Goal: Task Accomplishment & Management: Manage account settings

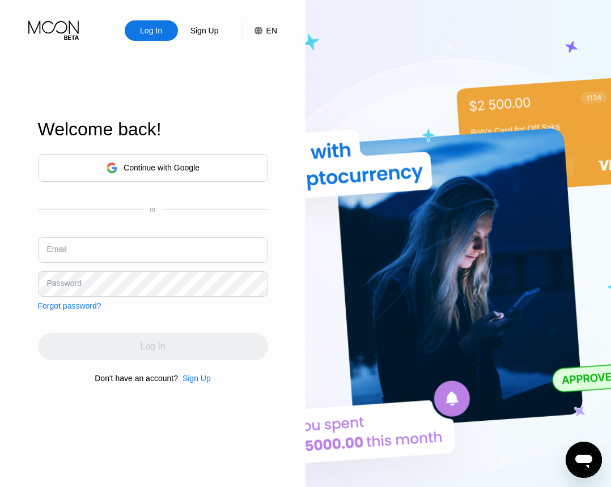
click at [121, 246] on input "text" at bounding box center [153, 249] width 230 height 25
paste input "[EMAIL_ADDRESS][DOMAIN_NAME]"
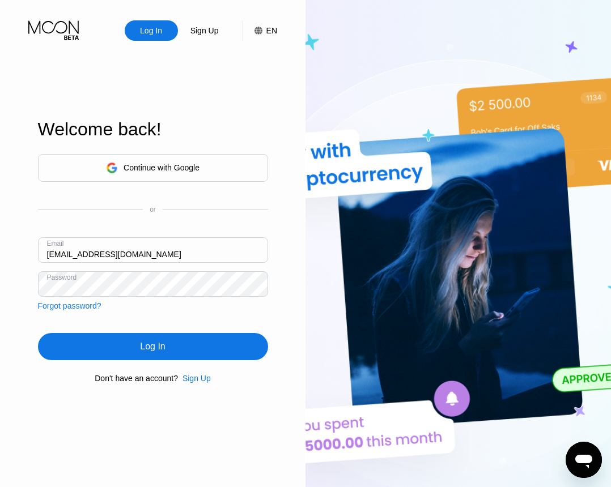
type input "[EMAIL_ADDRESS][DOMAIN_NAME]"
drag, startPoint x: 177, startPoint y: 348, endPoint x: 6, endPoint y: 366, distance: 172.0
click at [177, 347] on div "Log In" at bounding box center [153, 346] width 230 height 27
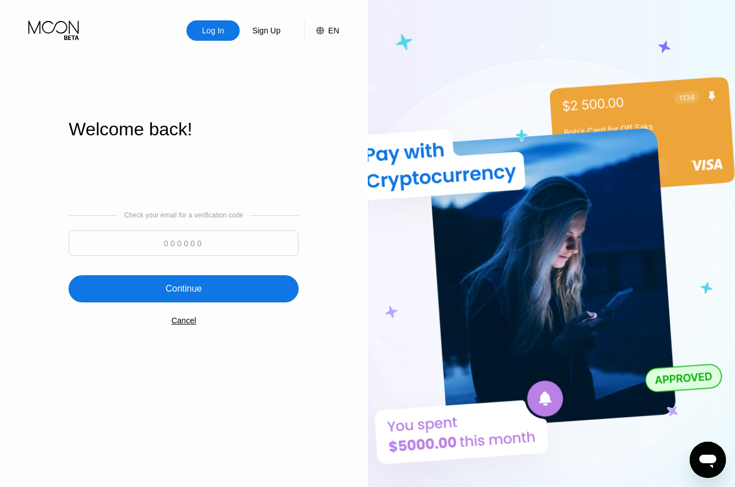
click at [218, 253] on input at bounding box center [184, 243] width 230 height 25
paste input "702067"
type input "702067"
click at [219, 296] on div "Continue" at bounding box center [184, 288] width 230 height 27
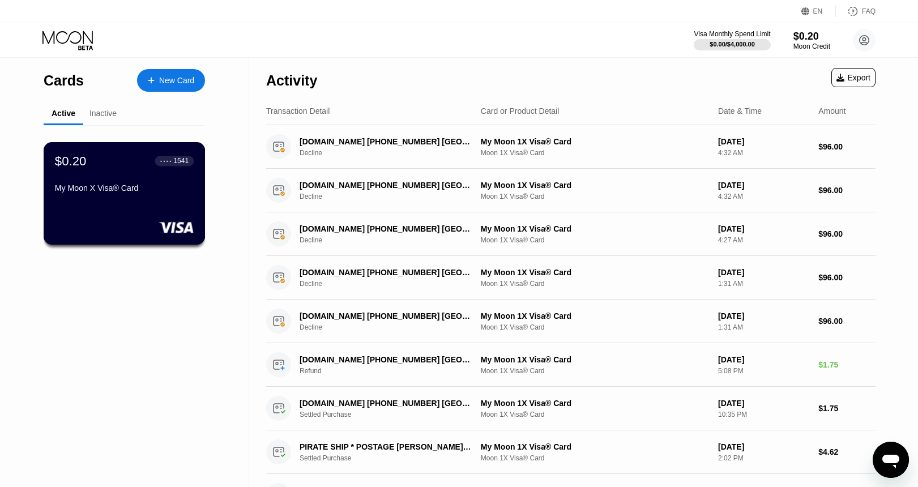
click at [172, 203] on div "$0.20 ● ● ● ● 1541 My Moon X Visa® Card" at bounding box center [125, 193] width 162 height 103
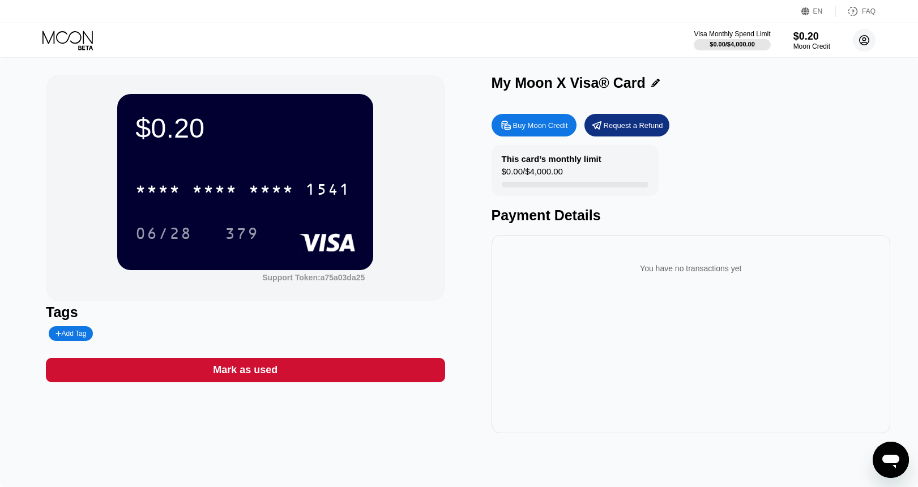
click at [610, 41] on circle at bounding box center [864, 40] width 23 height 23
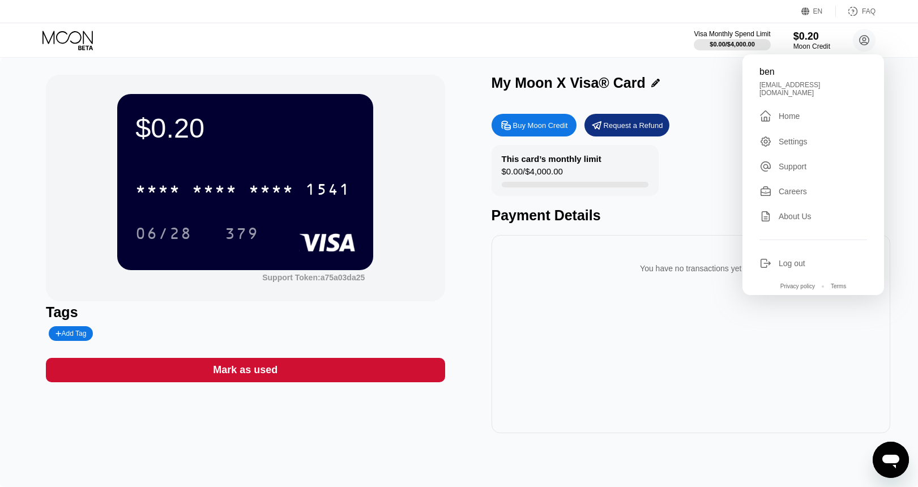
click at [610, 137] on div "Settings" at bounding box center [793, 141] width 29 height 9
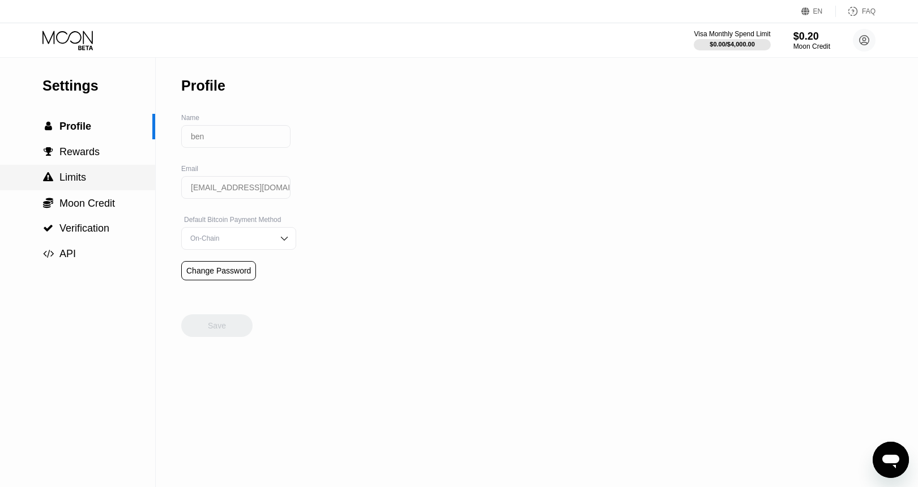
click at [88, 178] on div " Limits" at bounding box center [77, 178] width 155 height 12
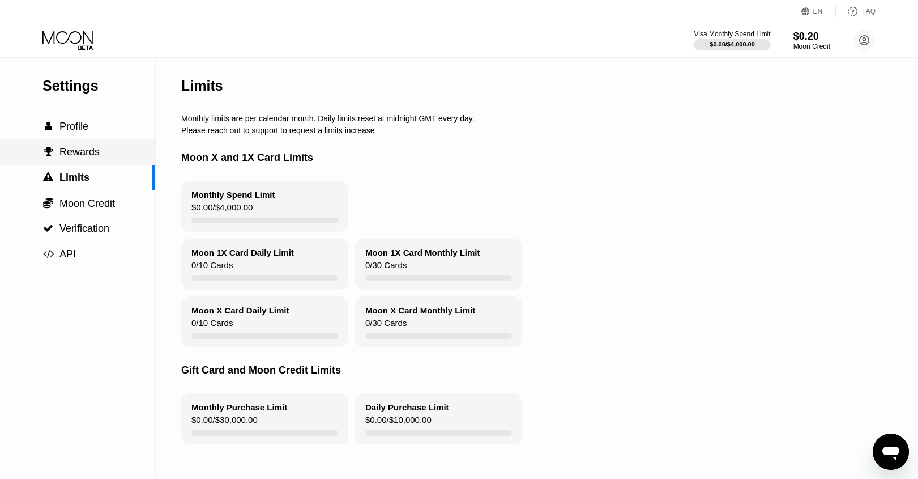
click at [95, 149] on span "Rewards" at bounding box center [79, 151] width 40 height 11
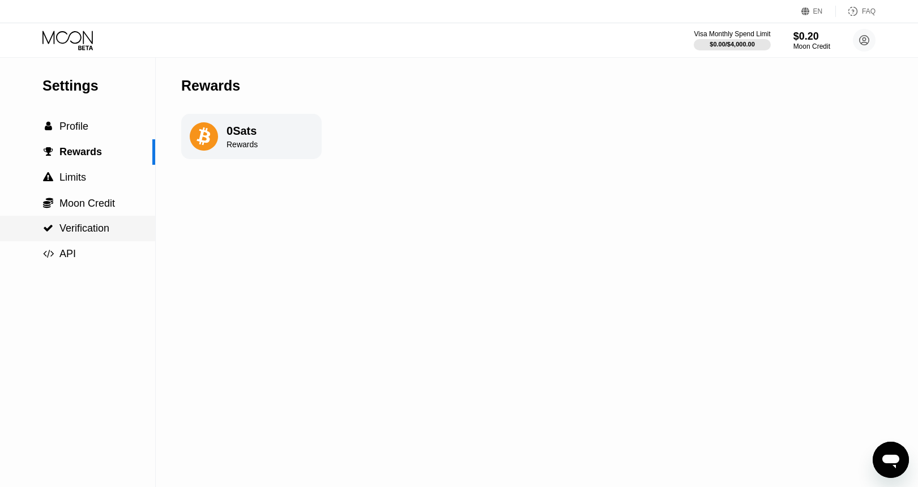
click at [109, 223] on span "Verification" at bounding box center [84, 228] width 50 height 11
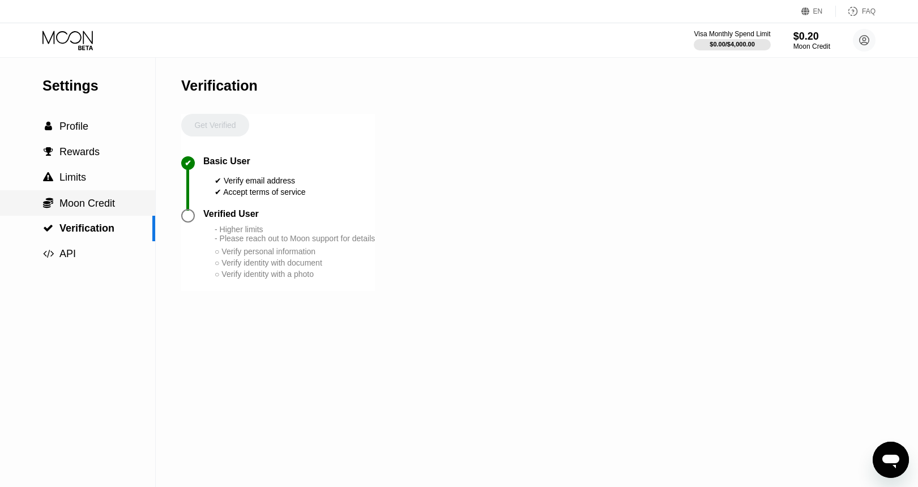
click at [109, 203] on span "Moon Credit" at bounding box center [87, 203] width 56 height 11
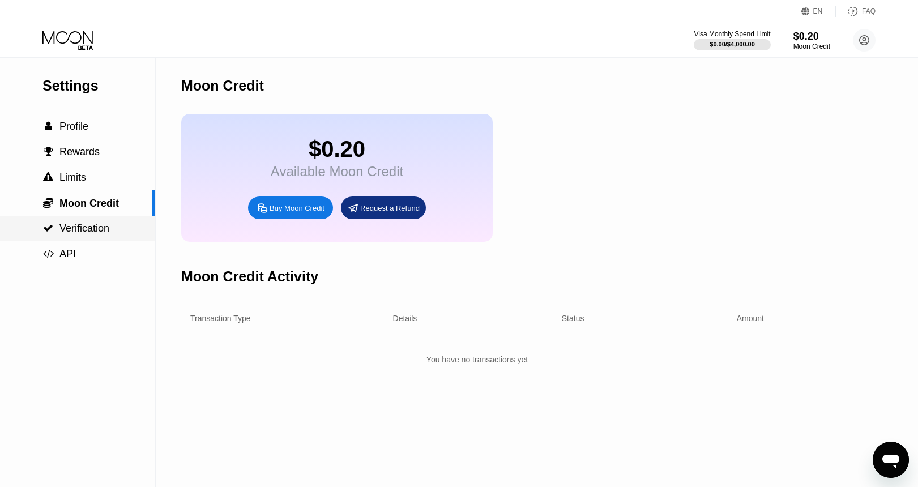
click at [99, 219] on div " Verification" at bounding box center [77, 228] width 155 height 25
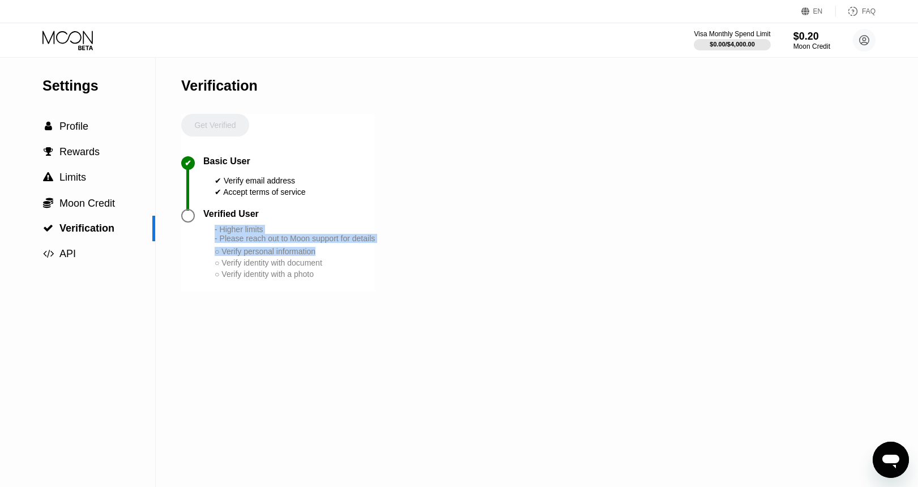
drag, startPoint x: 215, startPoint y: 228, endPoint x: 380, endPoint y: 250, distance: 166.9
click at [375, 250] on div "- Higher limits - Please reach out to Moon support for details ○ Verify persona…" at bounding box center [295, 252] width 160 height 55
click at [265, 272] on div "- Higher limits - Please reach out to Moon support for details ○ Verify persona…" at bounding box center [295, 252] width 160 height 55
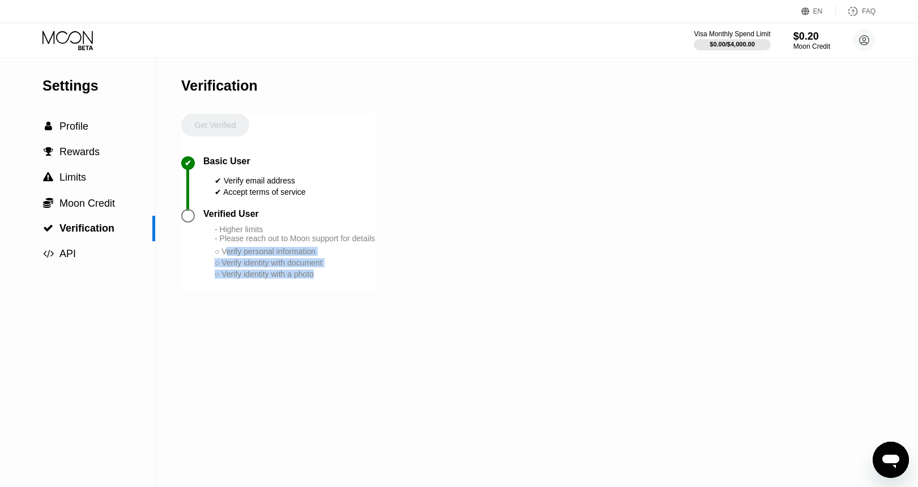
drag, startPoint x: 339, startPoint y: 279, endPoint x: 228, endPoint y: 257, distance: 112.6
click at [230, 258] on div "- Higher limits - Please reach out to Moon support for details ○ Verify persona…" at bounding box center [295, 252] width 160 height 55
click at [91, 208] on span "Moon Credit" at bounding box center [87, 203] width 56 height 11
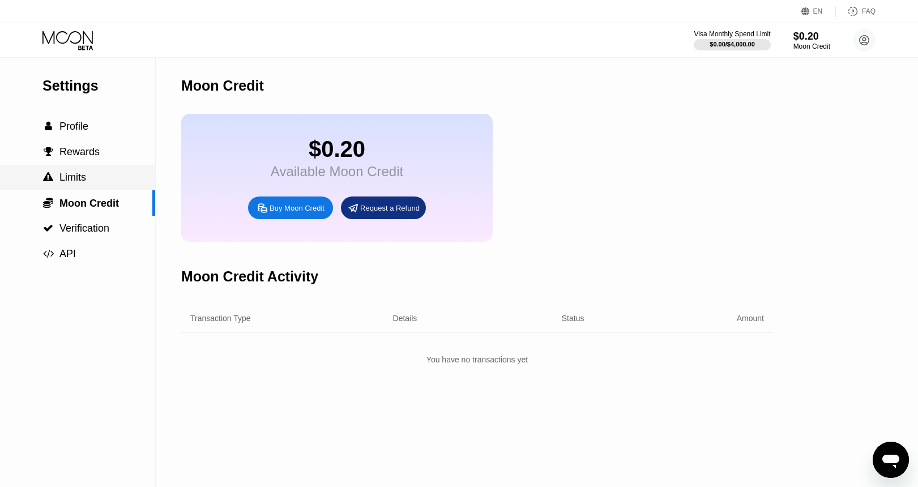
click at [79, 171] on div " Limits" at bounding box center [77, 177] width 155 height 25
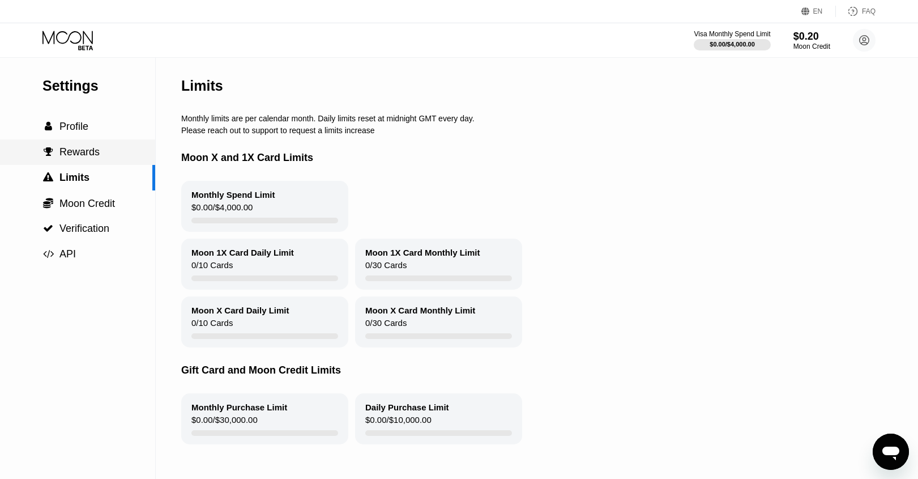
click at [77, 149] on span "Rewards" at bounding box center [79, 151] width 40 height 11
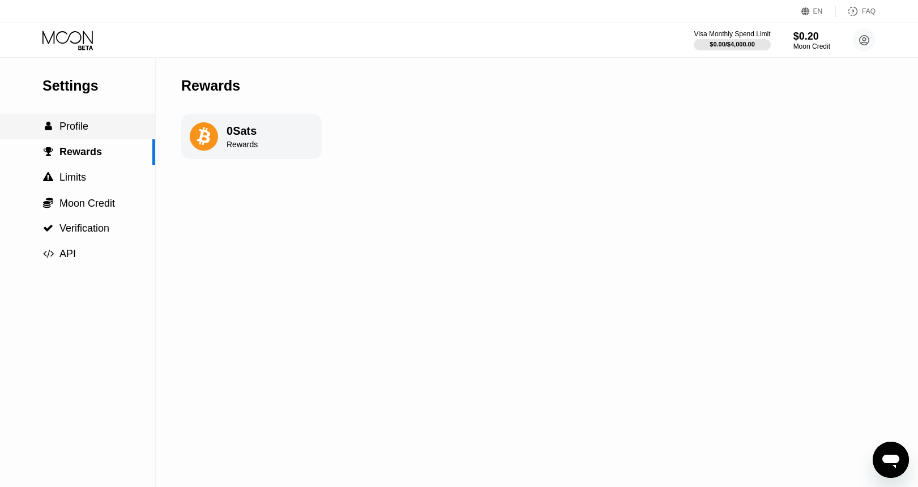
click at [74, 129] on span "Profile" at bounding box center [73, 126] width 29 height 11
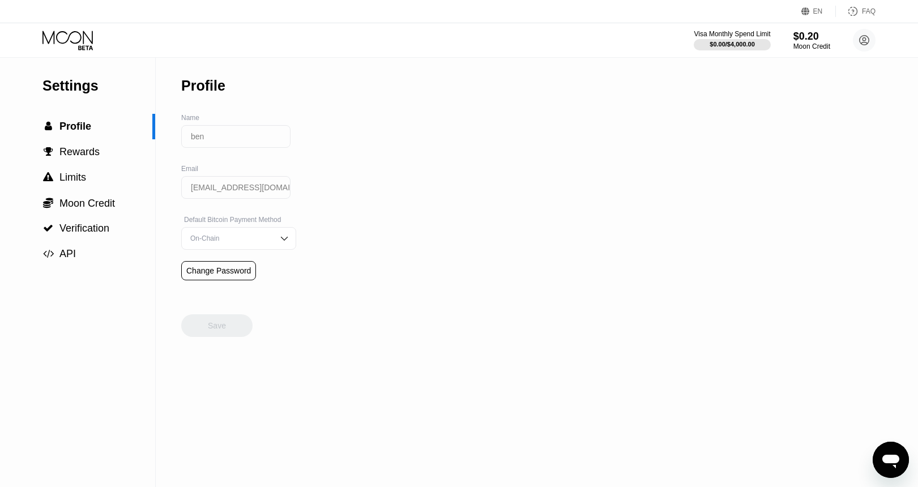
click at [65, 89] on div "Settings" at bounding box center [98, 86] width 113 height 16
click at [71, 44] on icon at bounding box center [68, 41] width 53 height 20
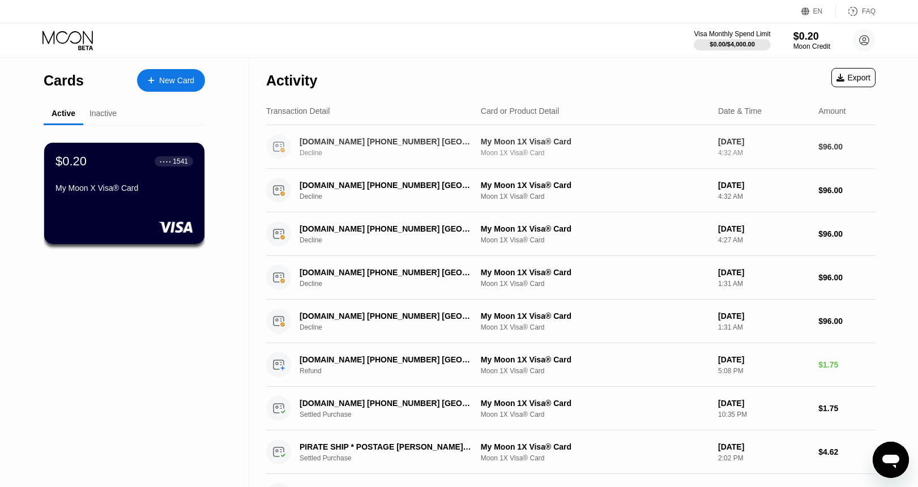
click at [437, 147] on div "SupportPDFfiller.com 855-750-1663 US Decline" at bounding box center [392, 147] width 185 height 20
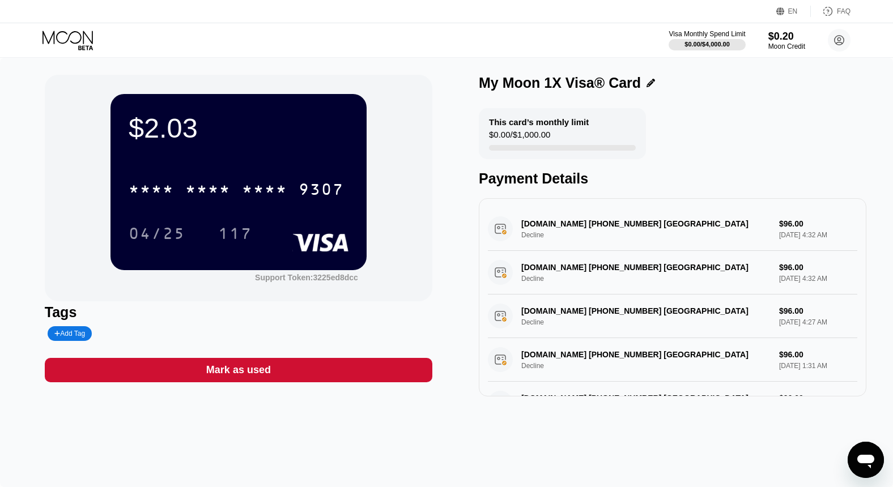
click at [610, 236] on div "SupportPDFfiller.com 855-750-1663 US Decline $96.00 May 09, 2025 4:32 AM" at bounding box center [672, 229] width 369 height 44
click at [610, 231] on div "SupportPDFfiller.com 855-750-1663 US Decline $96.00 May 09, 2025 4:32 AM" at bounding box center [672, 229] width 369 height 44
drag, startPoint x: 789, startPoint y: 219, endPoint x: 632, endPoint y: 216, distance: 156.4
click at [610, 219] on div "SupportPDFfiller.com 855-750-1663 US Decline $96.00 May 09, 2025 4:32 AM" at bounding box center [672, 229] width 369 height 44
click at [598, 217] on div "SupportPDFfiller.com 855-750-1663 US Decline $96.00 May 09, 2025 4:32 AM" at bounding box center [672, 229] width 369 height 44
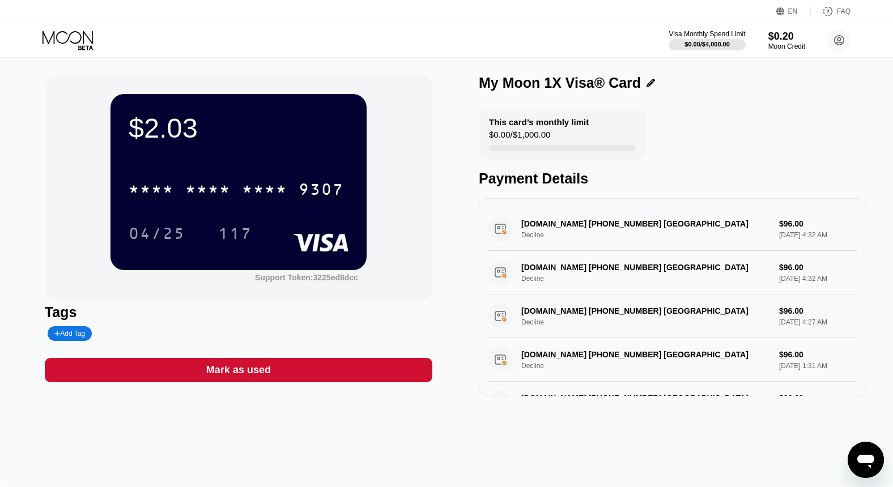
click at [610, 329] on div "SupportPDFfiller.com 855-750-1663 US Decline $96.00 Apr 29, 2025 4:27 AM" at bounding box center [672, 317] width 369 height 44
drag, startPoint x: 599, startPoint y: 364, endPoint x: 510, endPoint y: 246, distance: 148.0
click at [510, 248] on div "SupportPDFfiller.com 855-750-1663 US Decline $96.00 May 09, 2025 4:32 AM Suppor…" at bounding box center [672, 425] width 369 height 436
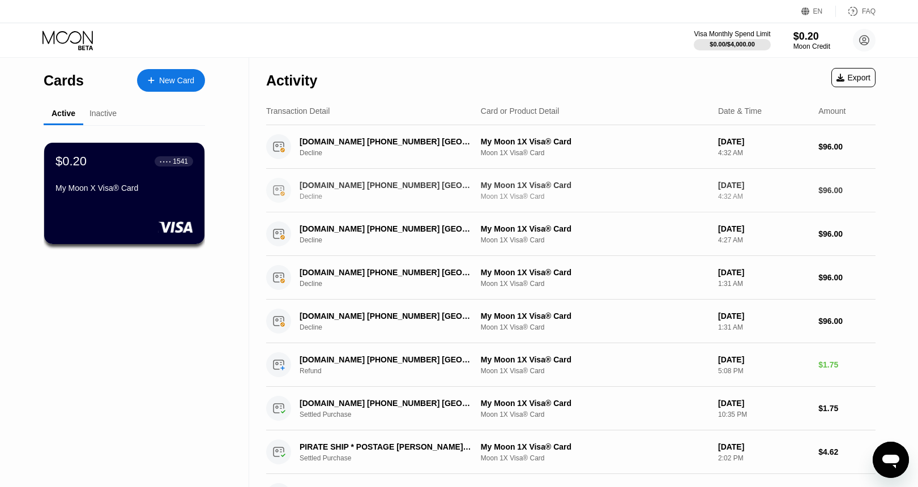
click at [450, 190] on div "SupportPDFfiller.com 855-750-1663 US Decline" at bounding box center [392, 191] width 185 height 20
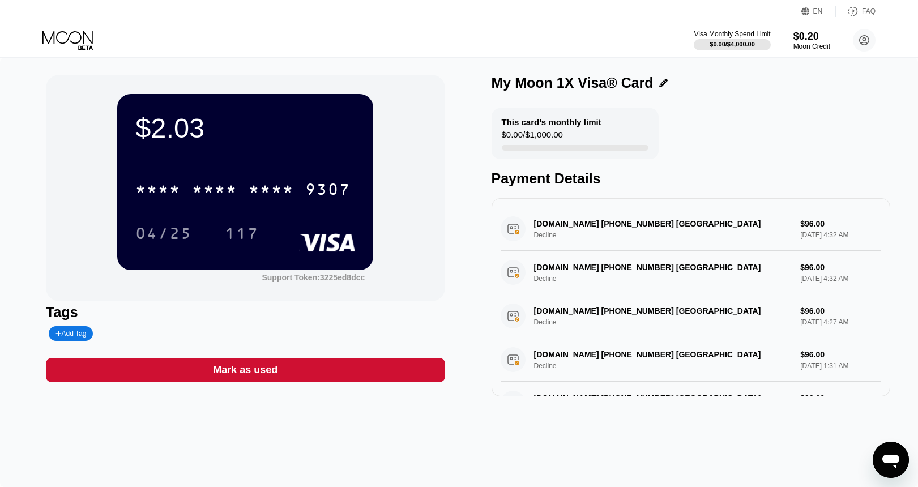
drag, startPoint x: 660, startPoint y: 225, endPoint x: 570, endPoint y: 216, distance: 90.5
click at [570, 216] on div "SupportPDFfiller.com 855-750-1663 US Decline $96.00 May 09, 2025 4:32 AM" at bounding box center [691, 229] width 381 height 44
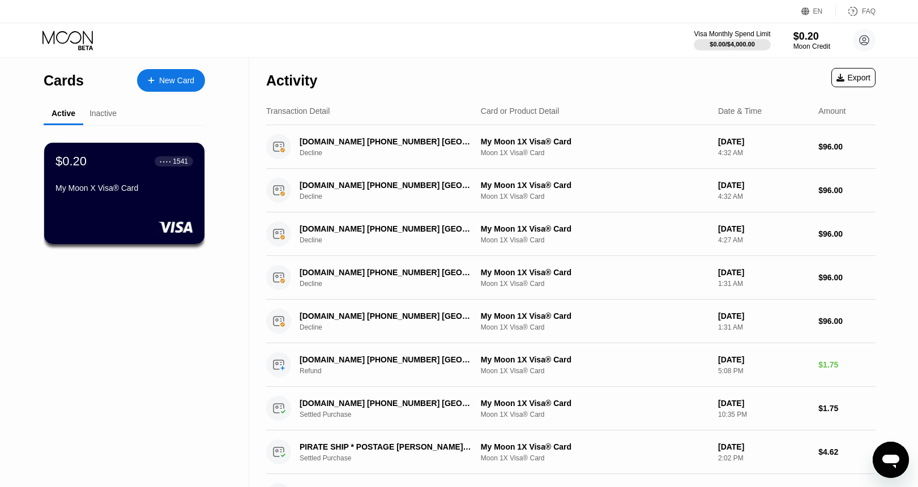
click at [172, 77] on div "New Card" at bounding box center [176, 81] width 35 height 10
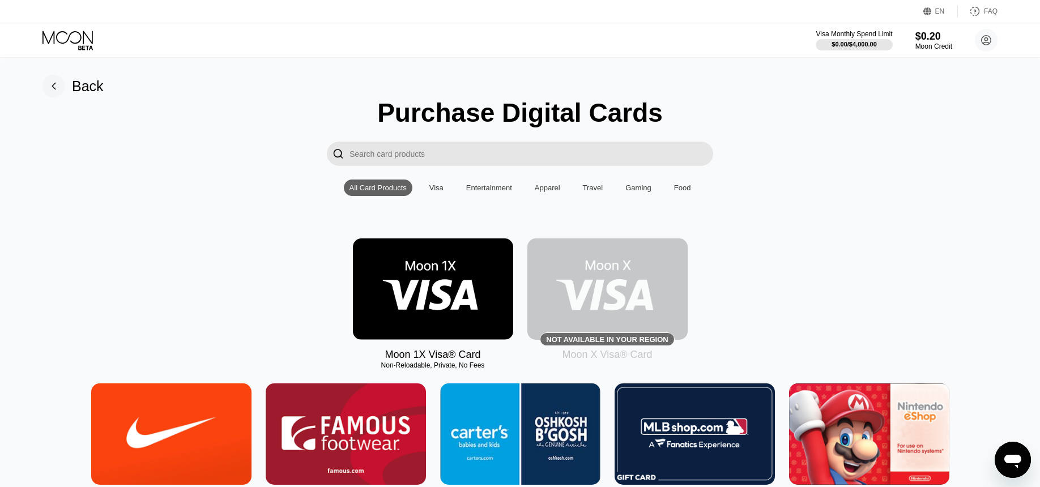
click at [131, 246] on div "Moon 1X Visa® Card Non-Reloadable, Private, No Fees Not available in your regio…" at bounding box center [520, 299] width 1006 height 122
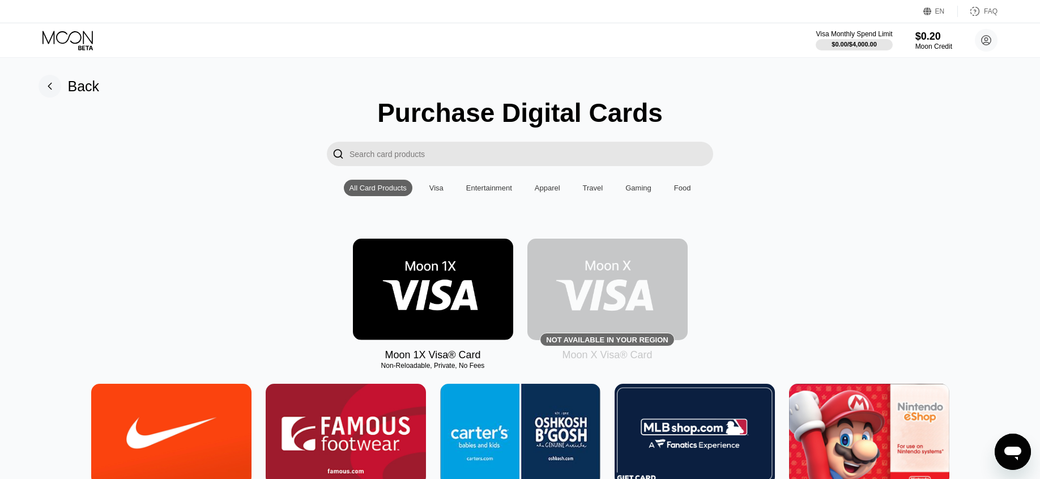
click at [56, 88] on rect at bounding box center [50, 86] width 23 height 23
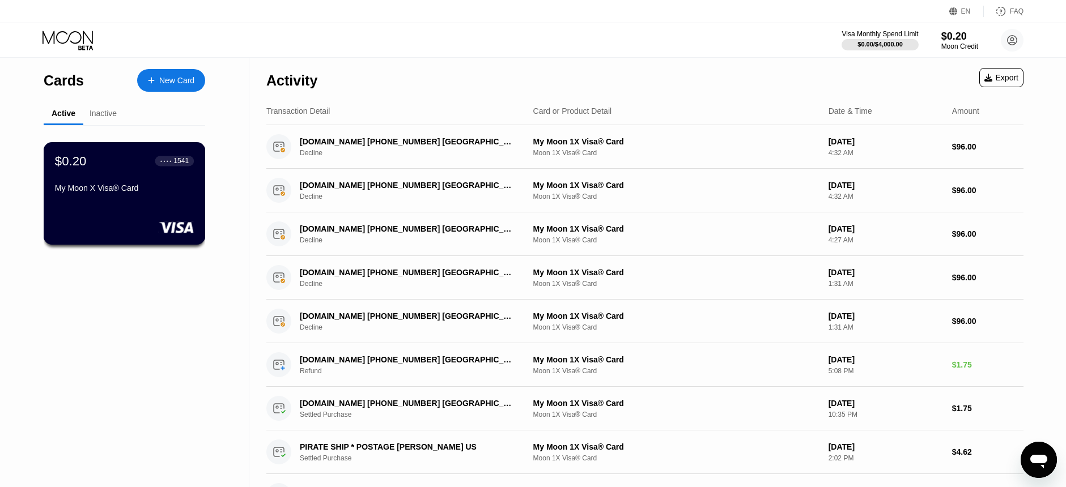
click at [131, 191] on div "My Moon X Visa® Card" at bounding box center [124, 188] width 139 height 9
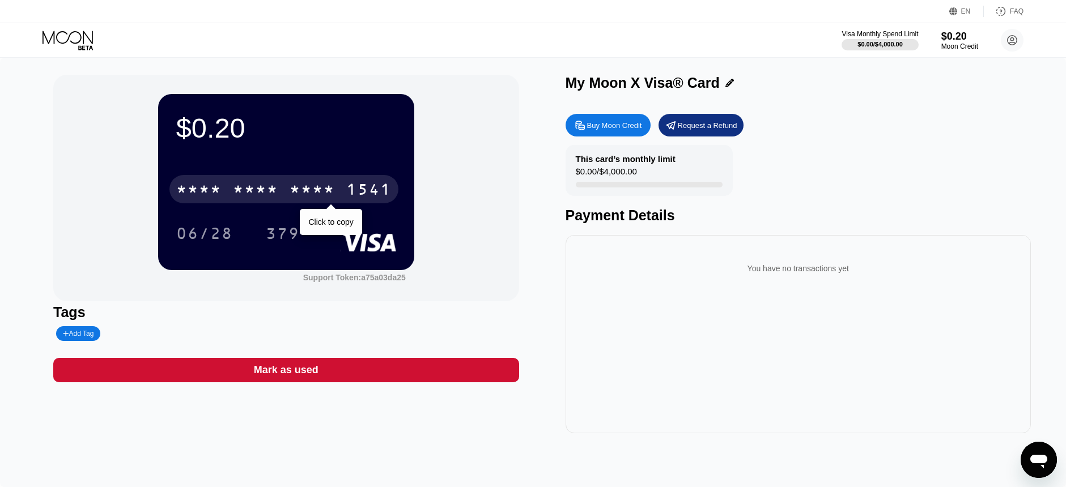
click at [325, 195] on div "* * * *" at bounding box center [311, 191] width 45 height 18
